Goal: Transaction & Acquisition: Purchase product/service

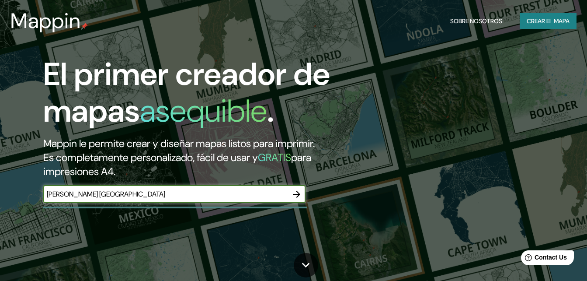
type input "[PERSON_NAME] [GEOGRAPHIC_DATA]"
click at [300, 191] on icon "button" at bounding box center [297, 194] width 10 height 10
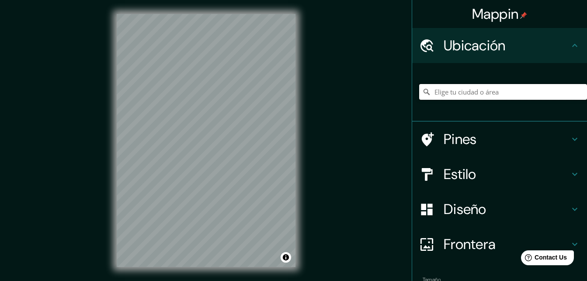
click at [460, 94] on input "Elige tu ciudad o área" at bounding box center [503, 92] width 168 height 16
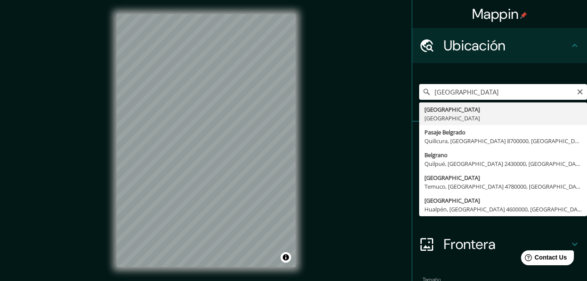
type input "[GEOGRAPHIC_DATA], [GEOGRAPHIC_DATA]"
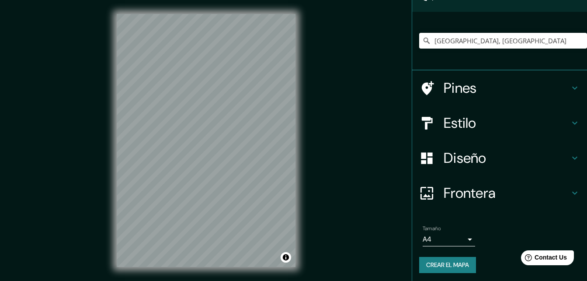
scroll to position [54, 0]
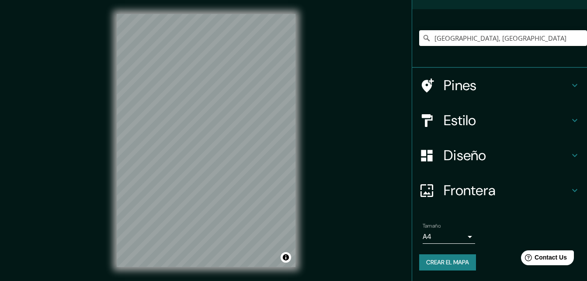
click at [471, 116] on h4 "Estilo" at bounding box center [507, 120] width 126 height 17
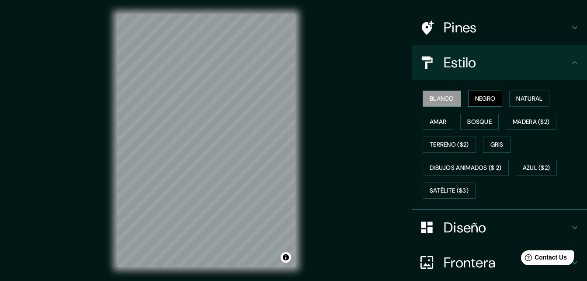
click at [485, 101] on font "Negro" at bounding box center [485, 98] width 21 height 11
click at [440, 99] on font "Blanco" at bounding box center [442, 98] width 24 height 11
click at [438, 126] on font "Amar" at bounding box center [438, 121] width 17 height 11
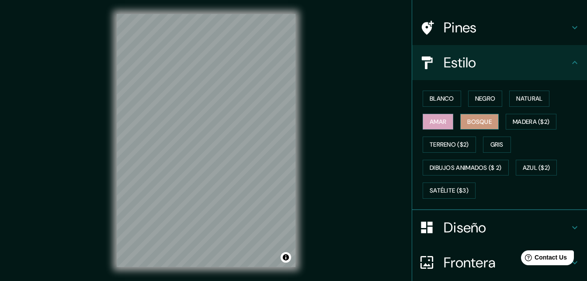
click at [477, 126] on font "Bosque" at bounding box center [480, 121] width 24 height 11
click at [516, 126] on font "Madera ($2)" at bounding box center [531, 121] width 37 height 11
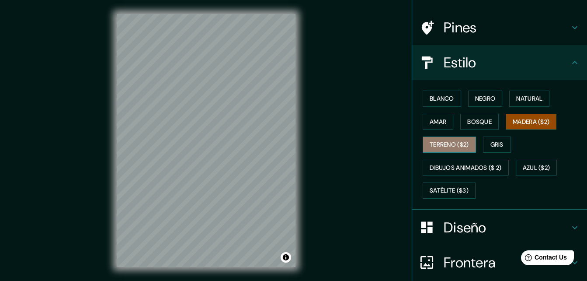
click at [444, 148] on font "Terreno ($2)" at bounding box center [449, 144] width 39 height 11
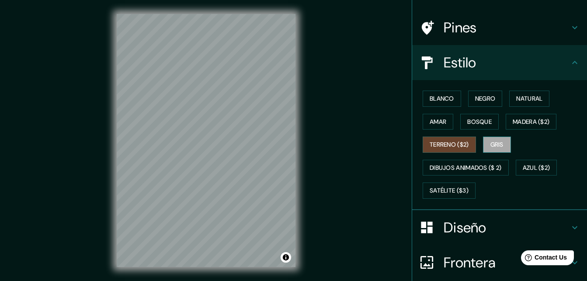
click at [491, 147] on font "Gris" at bounding box center [497, 144] width 13 height 11
click at [444, 99] on font "Blanco" at bounding box center [442, 98] width 24 height 11
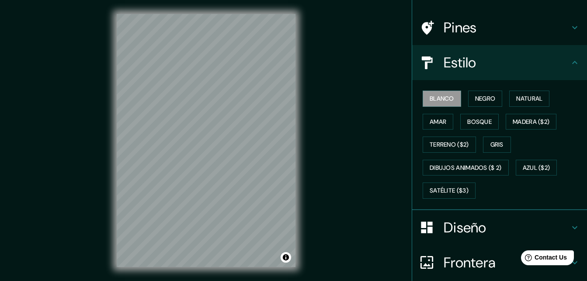
click at [506, 62] on h4 "Estilo" at bounding box center [507, 62] width 126 height 17
click at [570, 61] on icon at bounding box center [575, 62] width 10 height 10
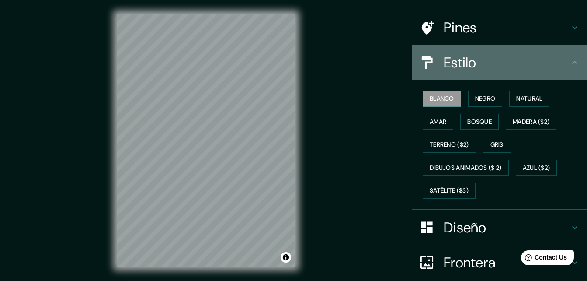
click at [570, 63] on icon at bounding box center [575, 62] width 10 height 10
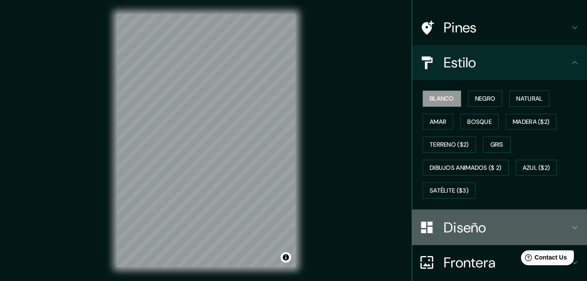
click at [572, 223] on icon at bounding box center [575, 227] width 10 height 10
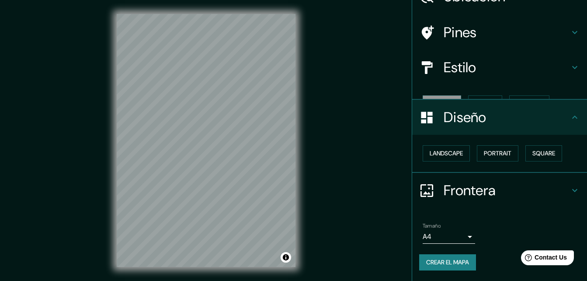
scroll to position [34, 0]
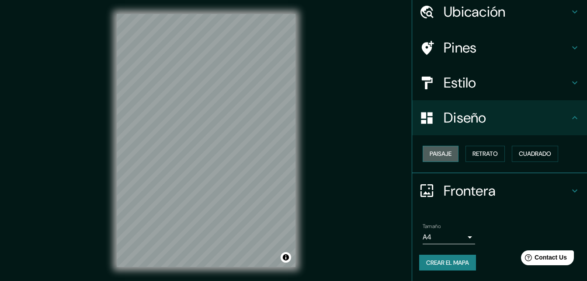
click at [449, 155] on button "Paisaje" at bounding box center [441, 154] width 36 height 16
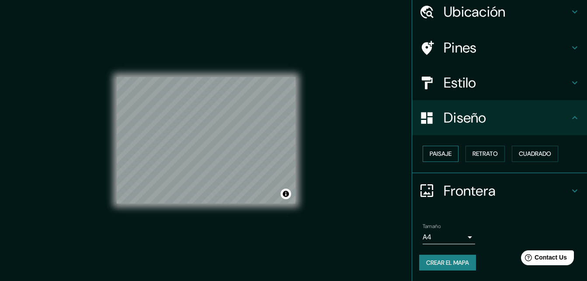
click at [449, 155] on button "Paisaje" at bounding box center [441, 154] width 36 height 16
click at [493, 156] on font "Retrato" at bounding box center [485, 153] width 25 height 11
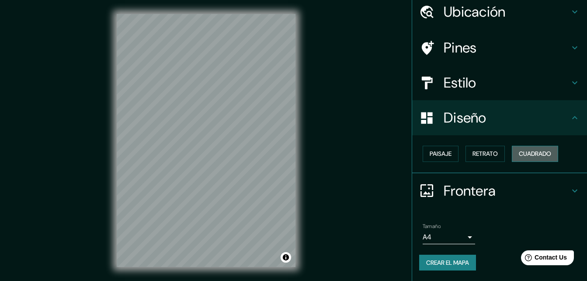
click at [541, 156] on font "Cuadrado" at bounding box center [535, 153] width 32 height 11
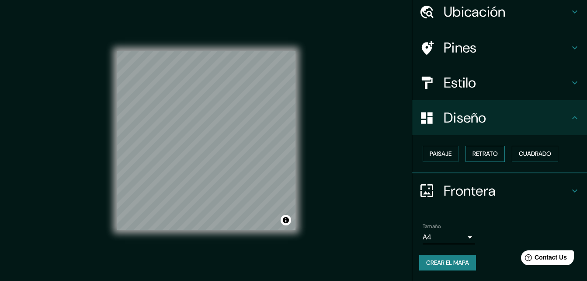
click at [490, 156] on font "Retrato" at bounding box center [485, 153] width 25 height 11
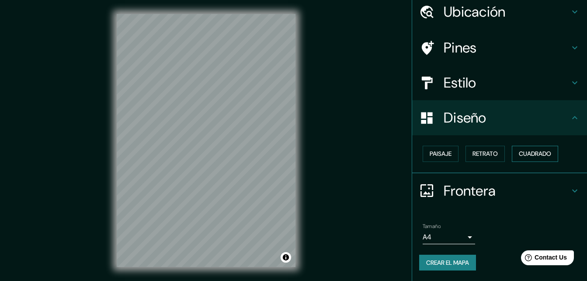
click at [526, 158] on font "Cuadrado" at bounding box center [535, 153] width 32 height 11
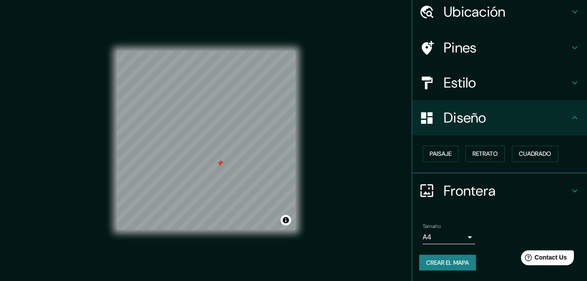
click at [332, 186] on div "Mappin Ubicación [GEOGRAPHIC_DATA], [GEOGRAPHIC_DATA] Pines Estilo Diseño Paisa…" at bounding box center [293, 147] width 587 height 295
click at [281, 220] on button "Alternar atribución" at bounding box center [286, 220] width 10 height 10
click at [274, 224] on div "© Mapbox © OpenStreetMap Improve this map" at bounding box center [222, 220] width 114 height 9
click at [272, 225] on div "© Mapbox © OpenStreetMap Improve this map" at bounding box center [226, 220] width 129 height 10
drag, startPoint x: 219, startPoint y: 163, endPoint x: 236, endPoint y: 160, distance: 17.4
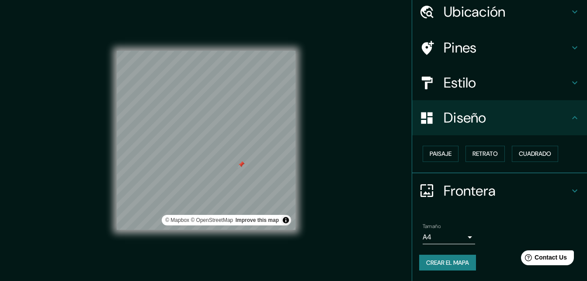
click at [238, 161] on div at bounding box center [241, 164] width 7 height 7
click at [228, 162] on div at bounding box center [225, 164] width 7 height 7
click at [224, 160] on div at bounding box center [225, 162] width 7 height 7
click at [241, 154] on div at bounding box center [240, 154] width 7 height 7
click at [248, 155] on div at bounding box center [248, 154] width 7 height 7
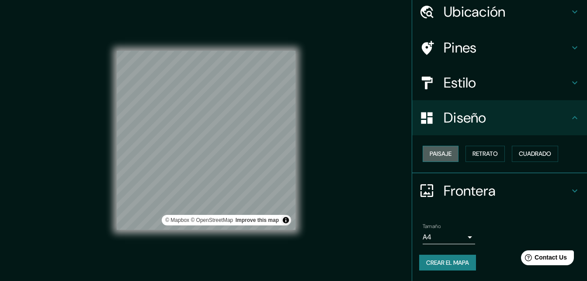
click at [430, 158] on font "Paisaje" at bounding box center [441, 153] width 22 height 11
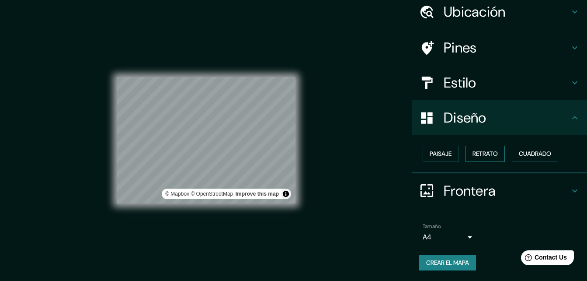
click at [490, 157] on font "Retrato" at bounding box center [485, 153] width 25 height 11
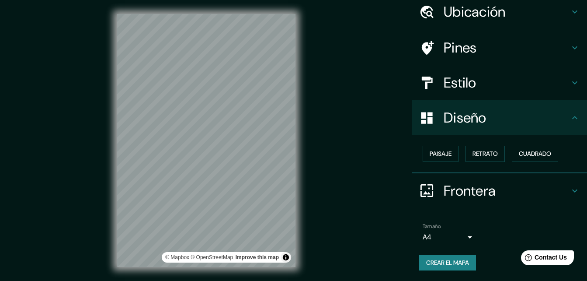
click at [472, 194] on h4 "Frontera" at bounding box center [507, 190] width 126 height 17
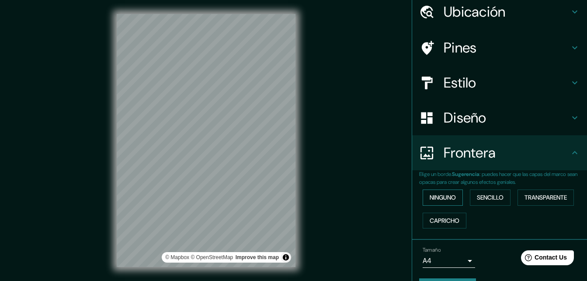
click at [436, 194] on font "Ninguno" at bounding box center [443, 197] width 26 height 11
click at [489, 194] on font "Sencillo" at bounding box center [490, 197] width 27 height 11
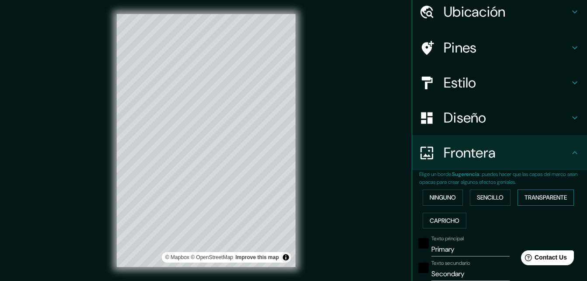
click at [525, 195] on font "Transparente" at bounding box center [546, 197] width 42 height 11
click at [430, 215] on font "Capricho" at bounding box center [445, 220] width 30 height 11
click at [430, 194] on font "Ninguno" at bounding box center [443, 197] width 26 height 11
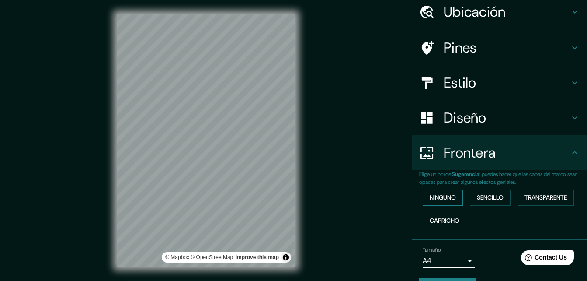
scroll to position [58, 0]
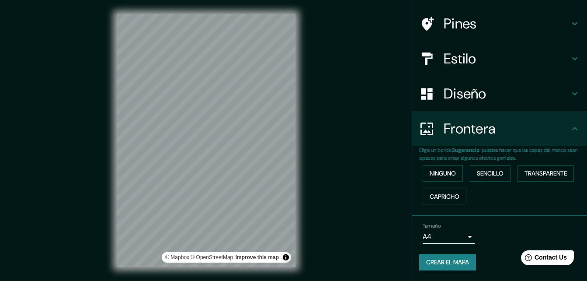
click at [454, 235] on body "Mappin Ubicación [GEOGRAPHIC_DATA], [GEOGRAPHIC_DATA] Pines Estilo Diseño Front…" at bounding box center [293, 140] width 587 height 281
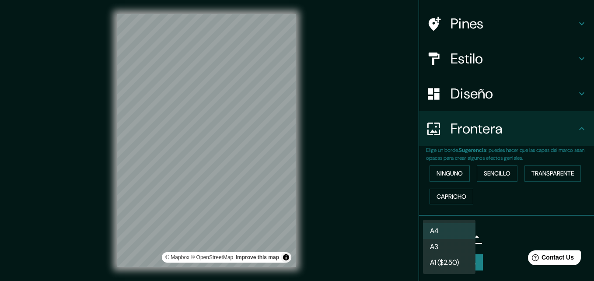
click at [455, 243] on li "A3" at bounding box center [449, 247] width 52 height 16
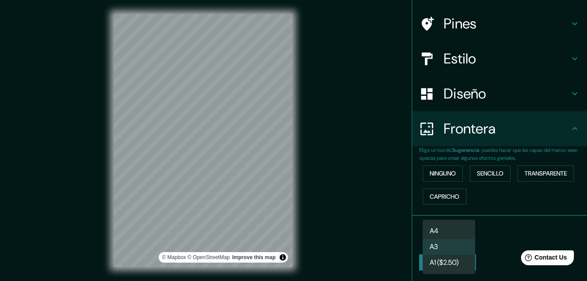
click at [455, 241] on body "Mappin Ubicación [GEOGRAPHIC_DATA], [GEOGRAPHIC_DATA] Pines Estilo Diseño Front…" at bounding box center [293, 140] width 587 height 281
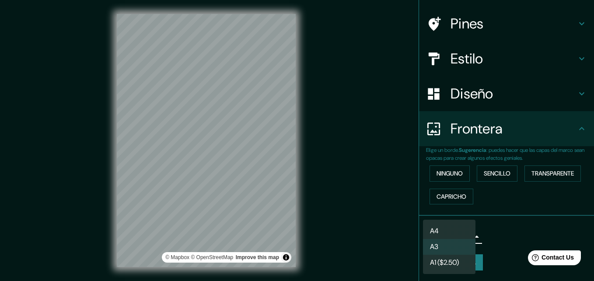
click at [504, 234] on div at bounding box center [297, 140] width 594 height 281
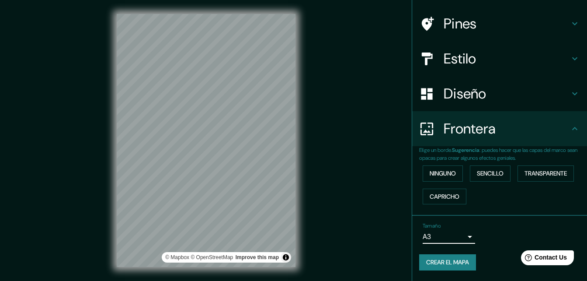
click at [432, 238] on body "Mappin Ubicación [GEOGRAPHIC_DATA], [GEOGRAPHIC_DATA] Pines Estilo Diseño Front…" at bounding box center [293, 140] width 587 height 281
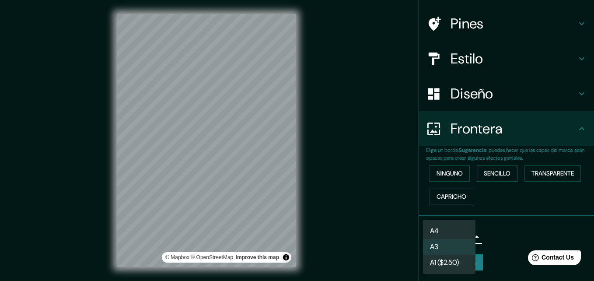
click at [438, 230] on font "A4" at bounding box center [434, 231] width 9 height 10
type input "single"
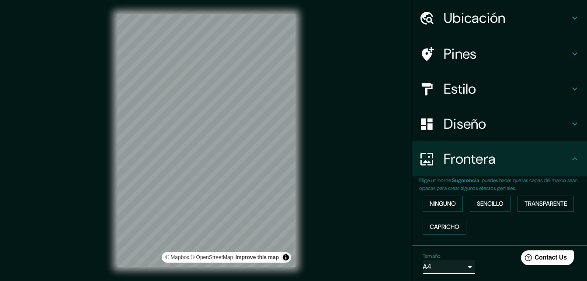
scroll to position [0, 0]
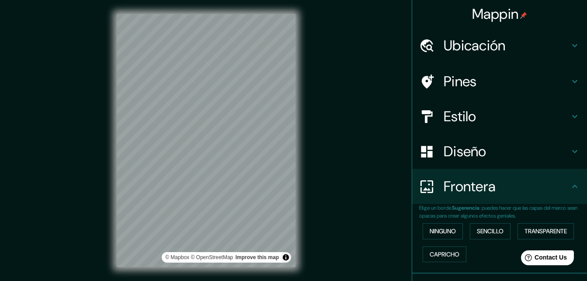
click at [479, 87] on h4 "Pines" at bounding box center [507, 81] width 126 height 17
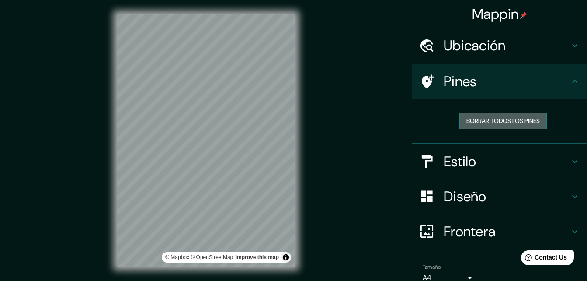
click at [482, 121] on font "Borrar todos los pines" at bounding box center [503, 120] width 73 height 11
click at [514, 46] on h4 "Ubicación" at bounding box center [507, 45] width 126 height 17
